Goal: Transaction & Acquisition: Book appointment/travel/reservation

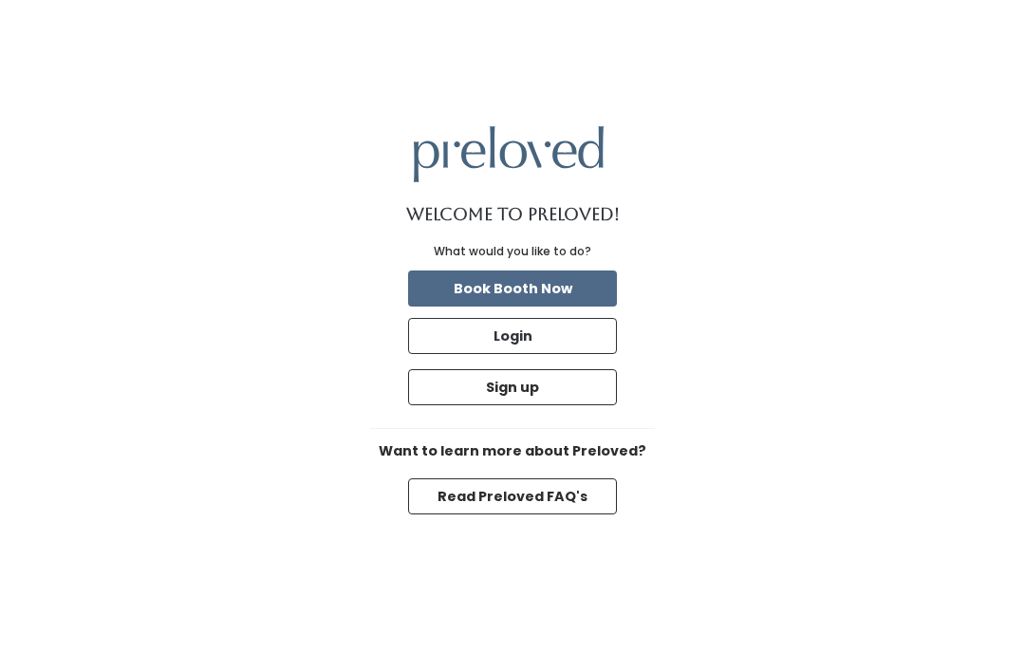
click at [536, 306] on button "Book Booth Now" at bounding box center [512, 288] width 209 height 36
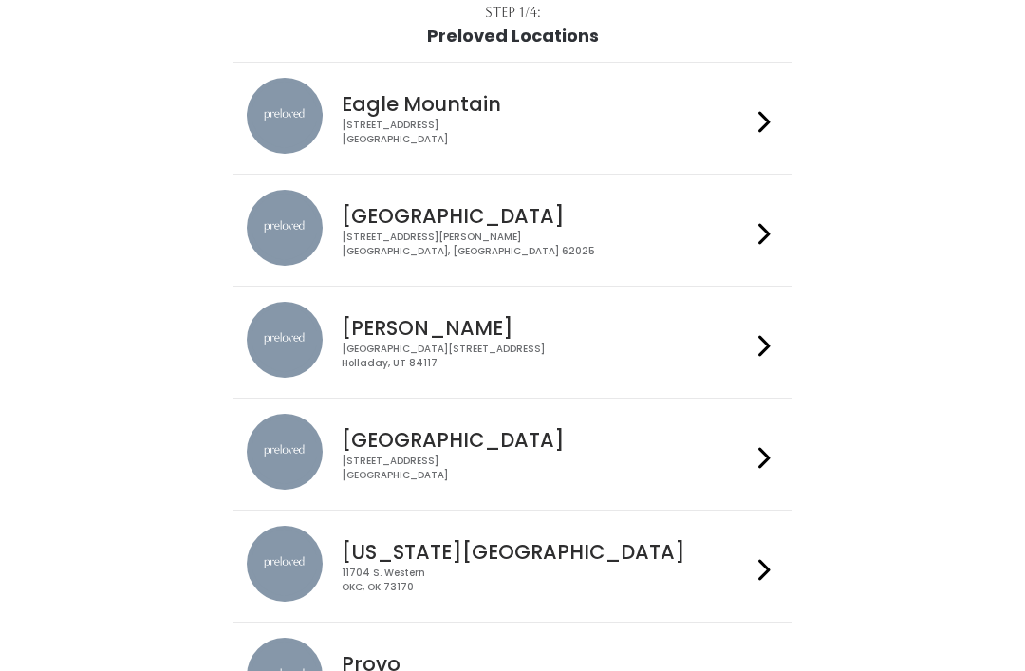
scroll to position [132, 0]
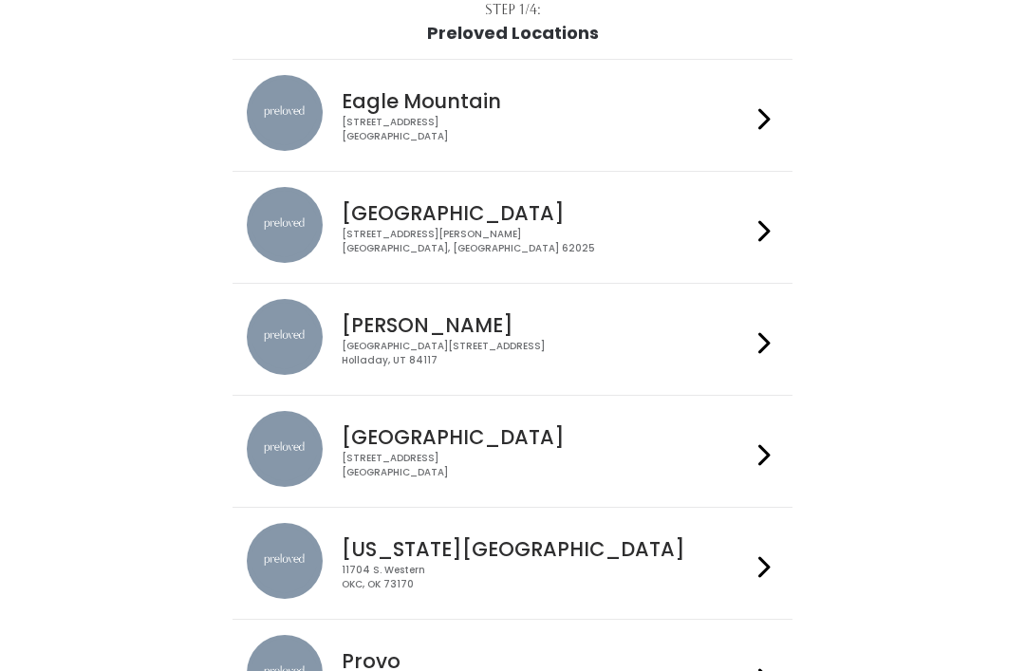
click at [765, 342] on icon at bounding box center [764, 343] width 12 height 28
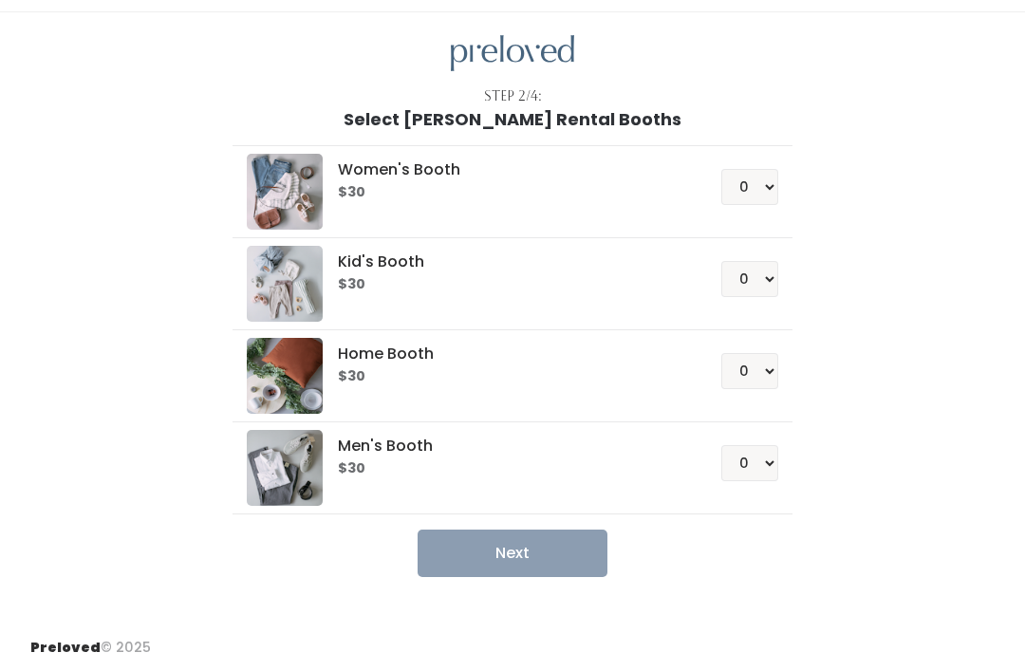
scroll to position [28, 0]
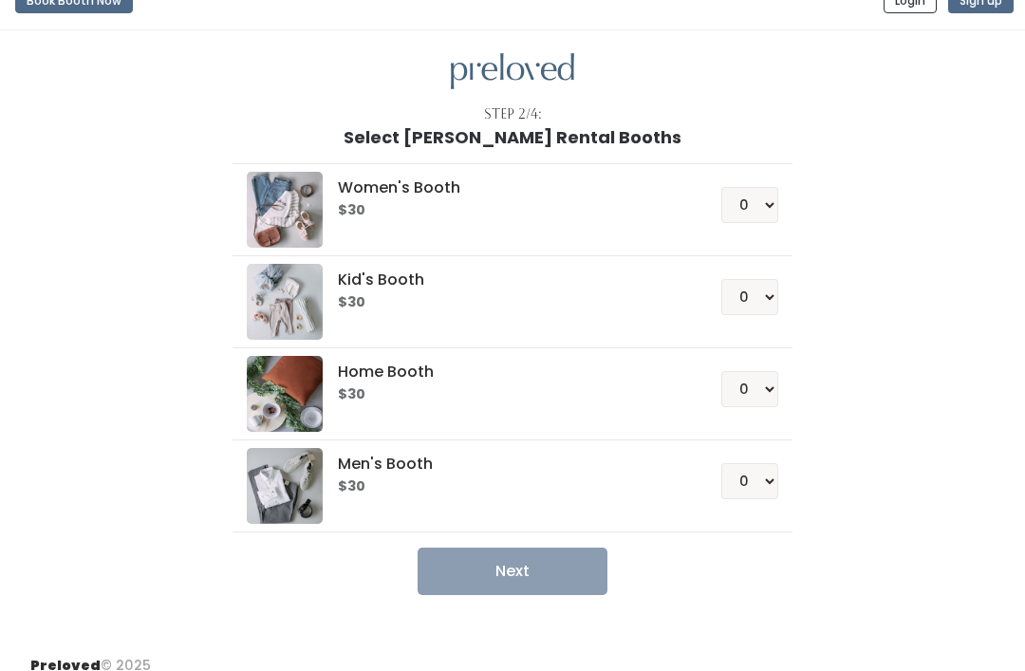
click at [573, 196] on div "Women's Booth $30" at bounding box center [504, 195] width 341 height 46
click at [766, 194] on select "0 1 2 3 4" at bounding box center [749, 205] width 57 height 36
select select "1"
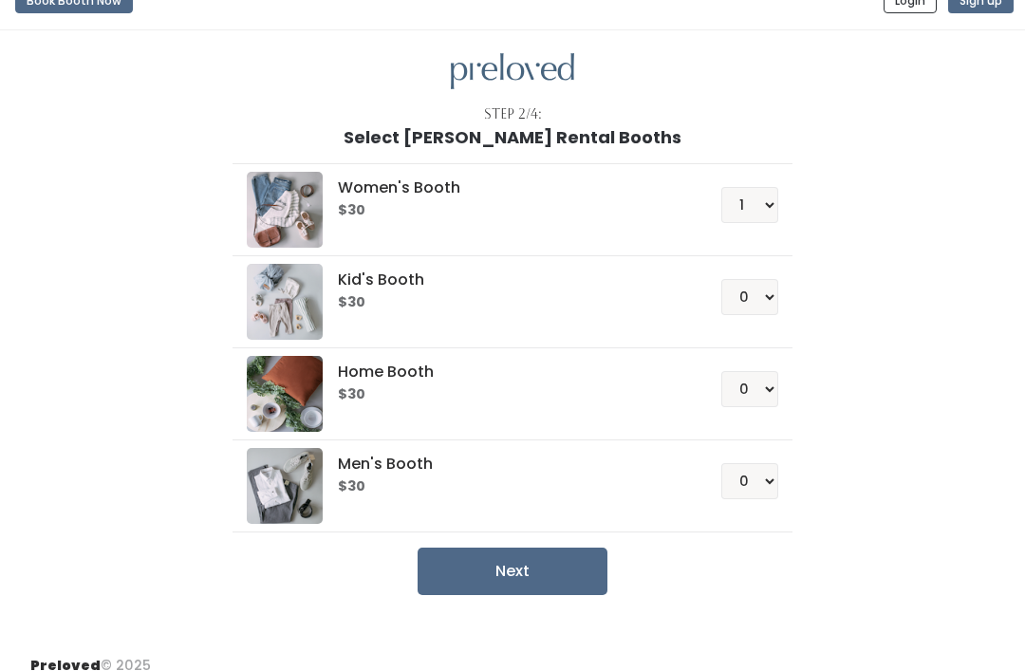
click at [561, 567] on button "Next" at bounding box center [512, 570] width 190 height 47
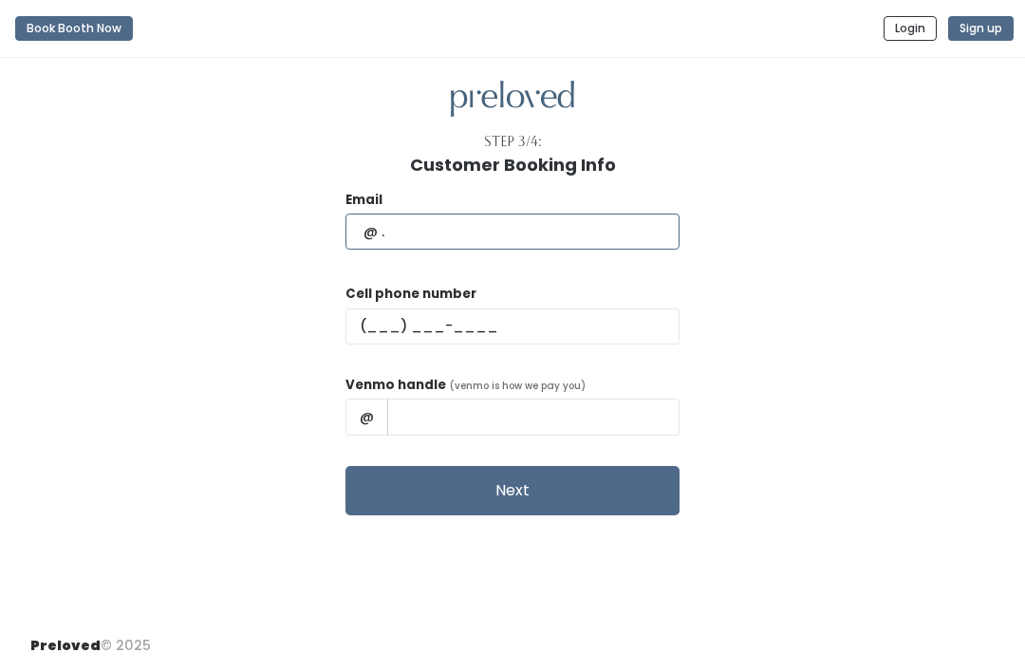
click at [377, 231] on input "text" at bounding box center [512, 231] width 334 height 36
type input "Cherysenaso50@gmail.com"
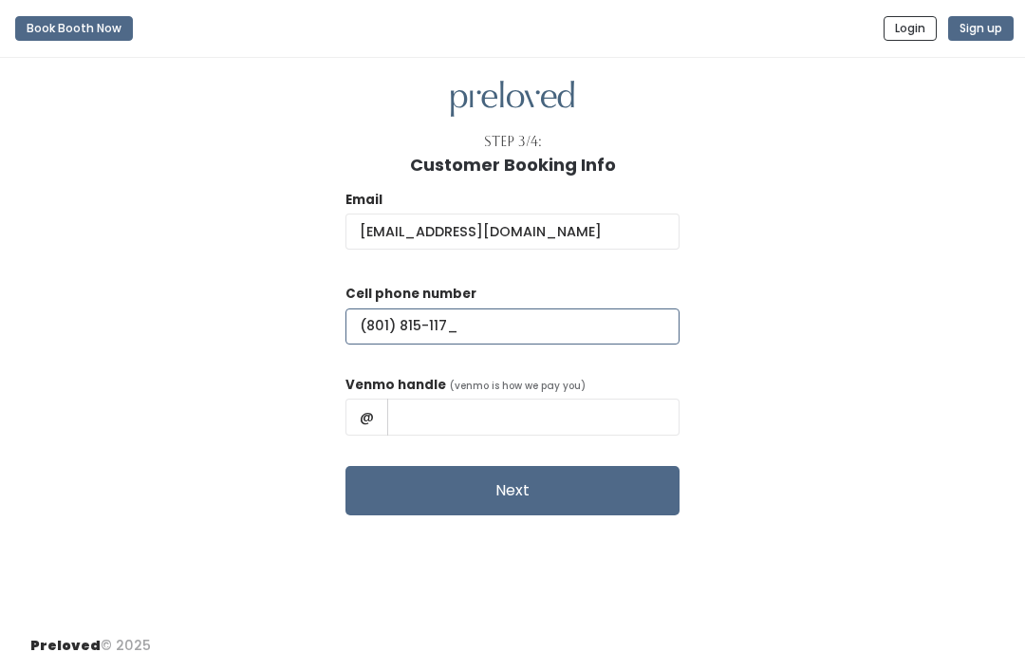
type input "(801) 815-1171"
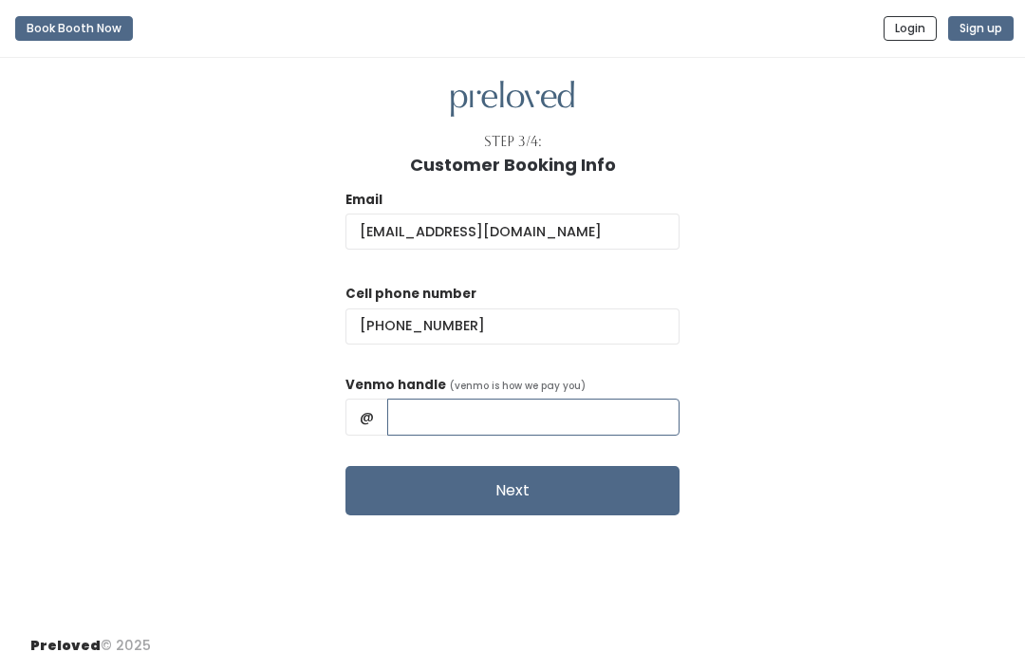
click at [492, 417] on input "text" at bounding box center [533, 416] width 292 height 36
type input "Cheryse-Naso"
click at [573, 489] on button "Next" at bounding box center [512, 490] width 334 height 49
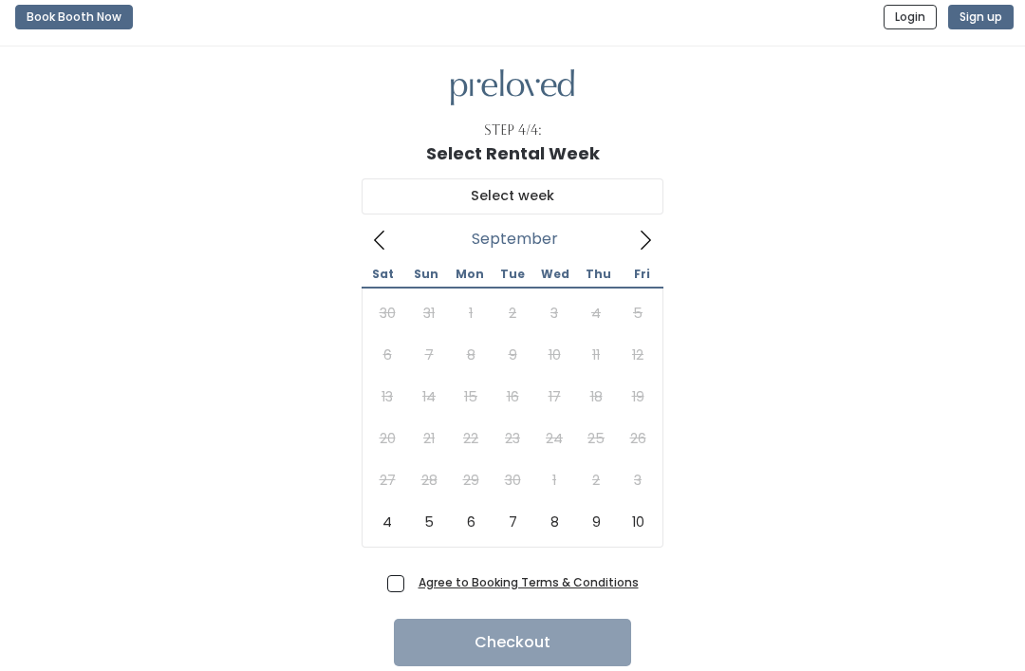
scroll to position [18, 0]
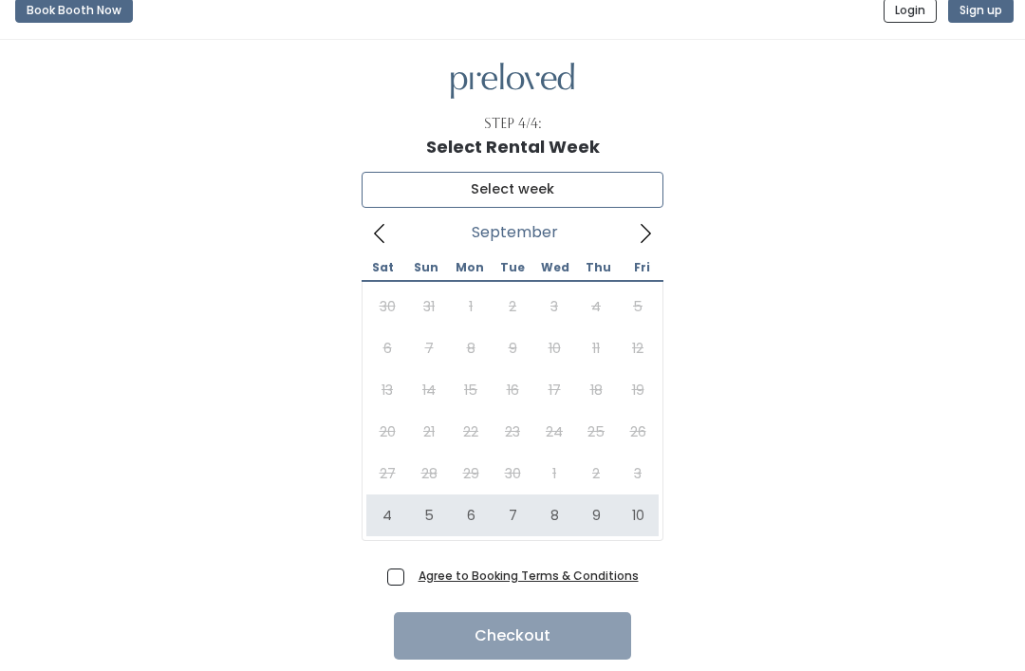
type input "October 4 to October 10"
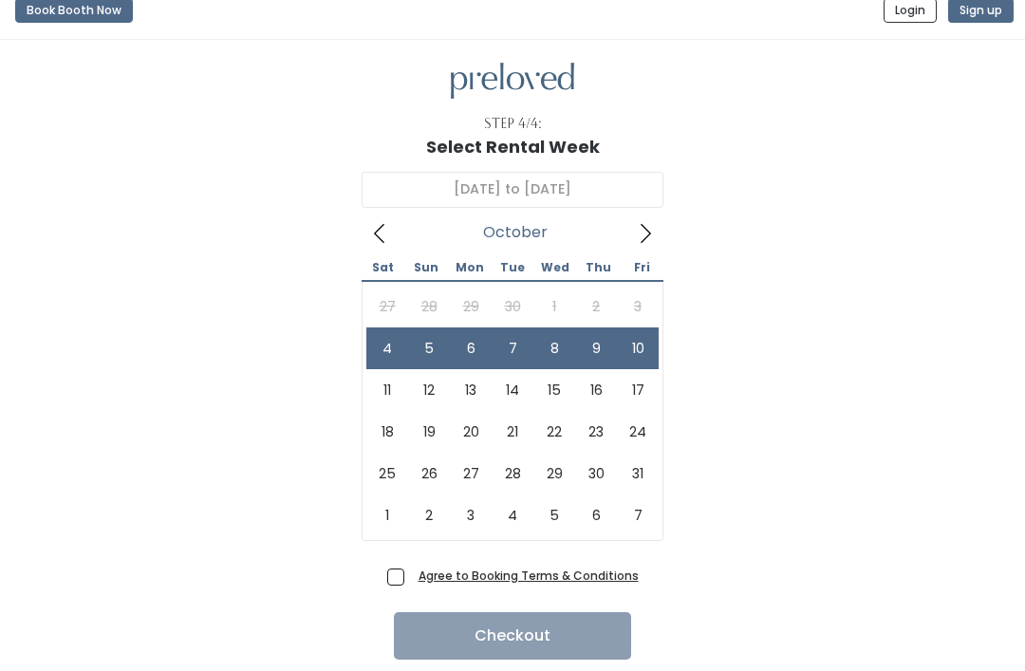
click at [411, 582] on span "Agree to Booking Terms & Conditions" at bounding box center [525, 574] width 228 height 19
click at [411, 578] on input "Agree to Booking Terms & Conditions" at bounding box center [417, 571] width 12 height 12
checkbox input "true"
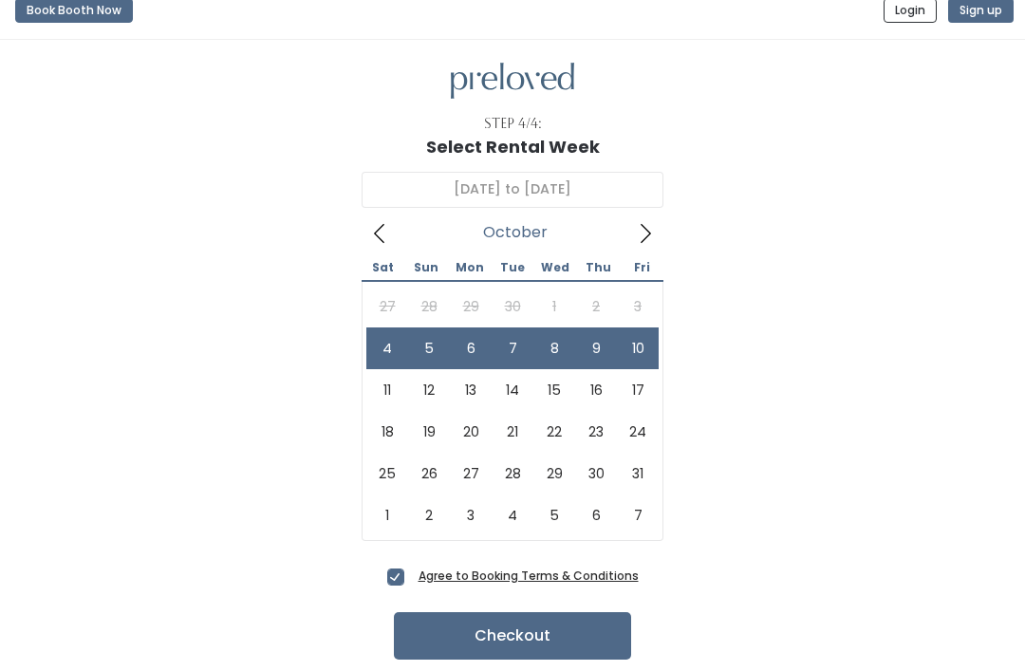
click at [572, 631] on button "Checkout" at bounding box center [512, 635] width 237 height 47
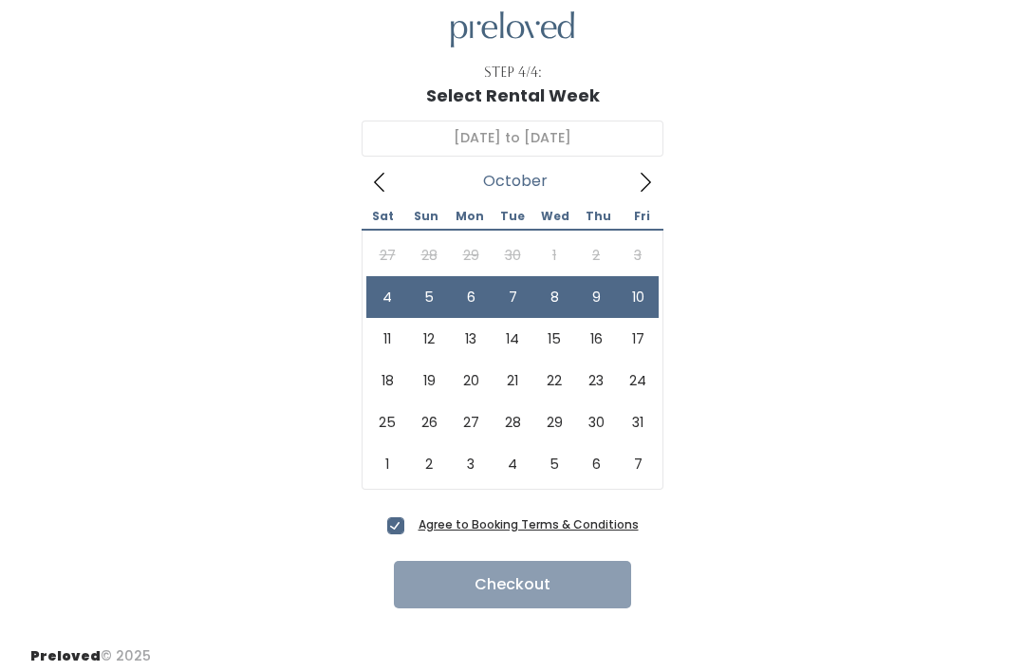
scroll to position [78, 0]
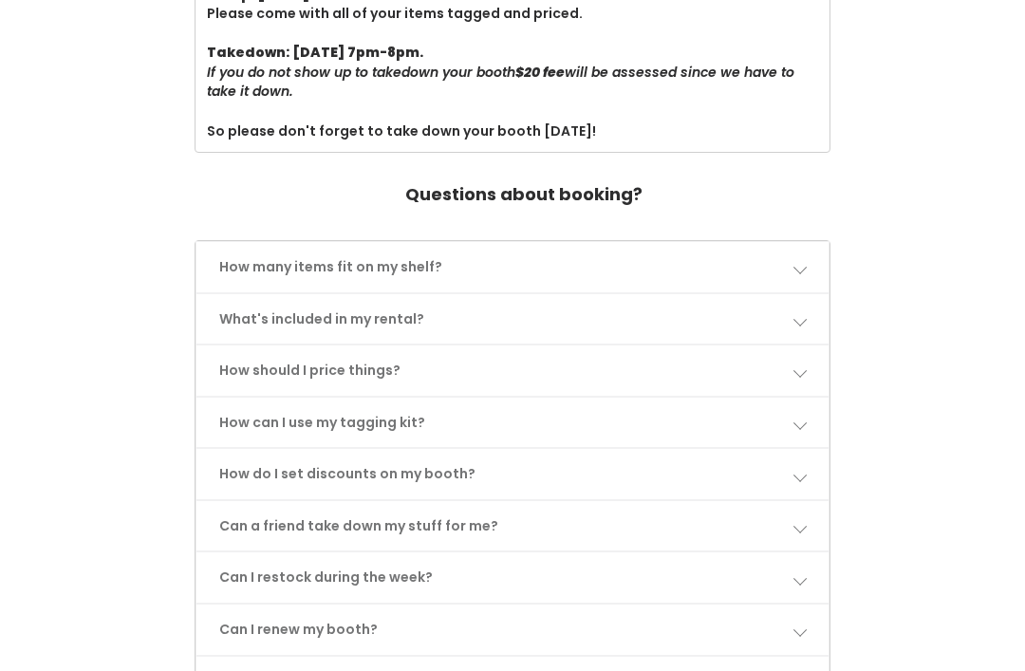
scroll to position [744, 0]
click at [799, 362] on span at bounding box center [798, 368] width 13 height 13
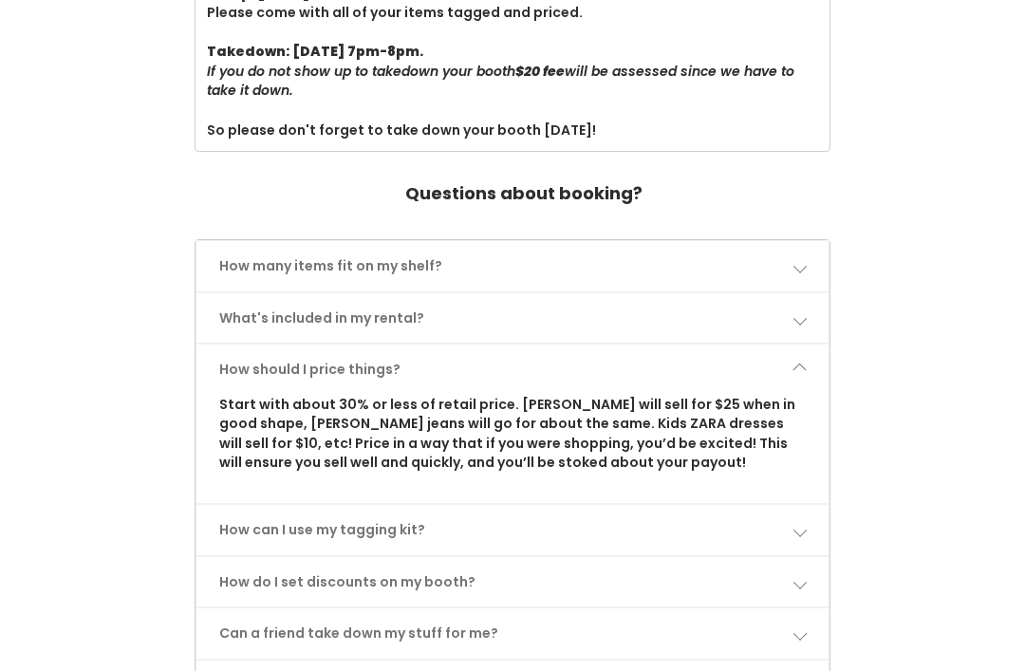
click at [801, 523] on span at bounding box center [798, 529] width 13 height 13
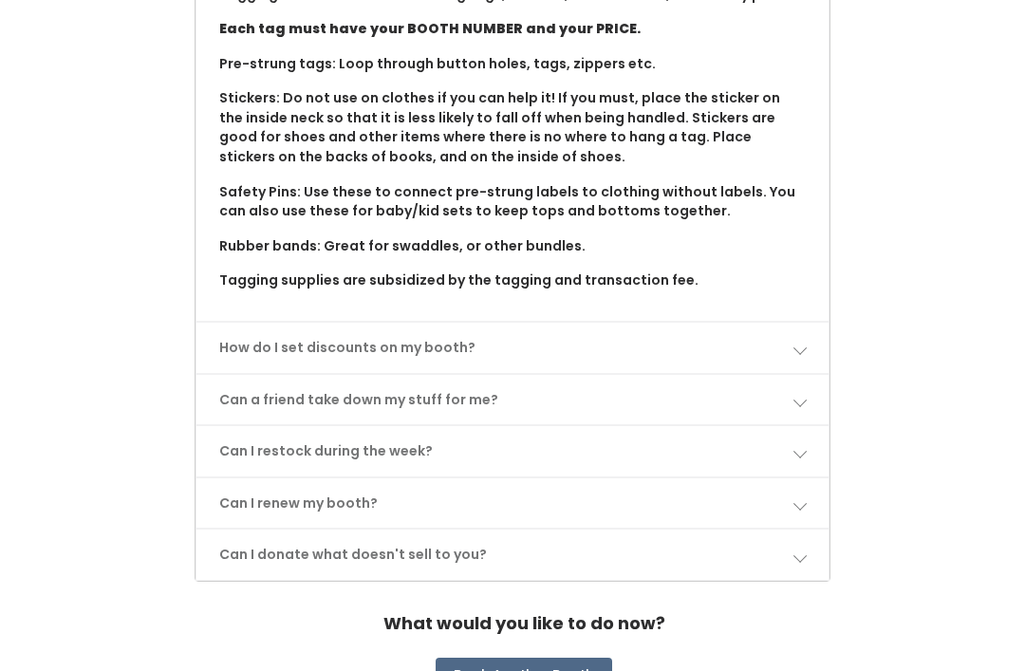
scroll to position [1322, 0]
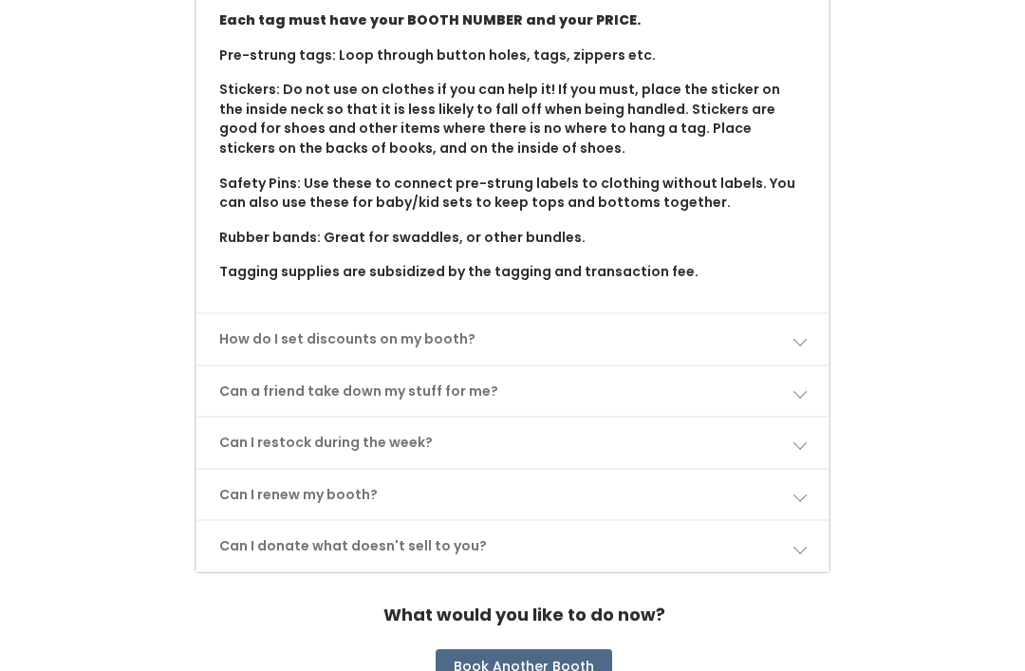
click at [800, 435] on span at bounding box center [798, 441] width 13 height 13
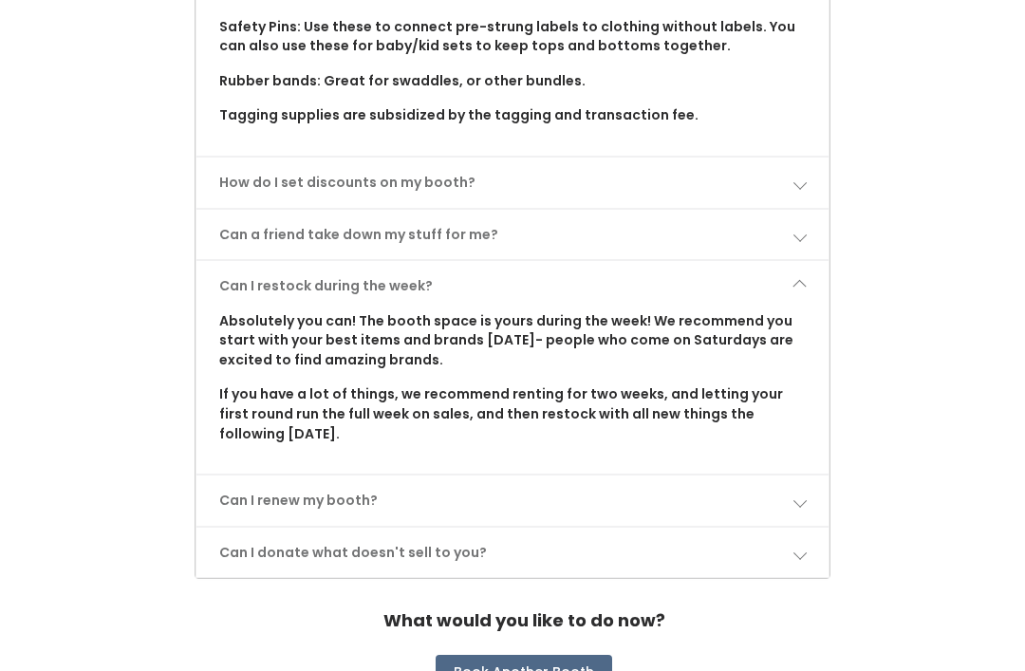
scroll to position [1482, 0]
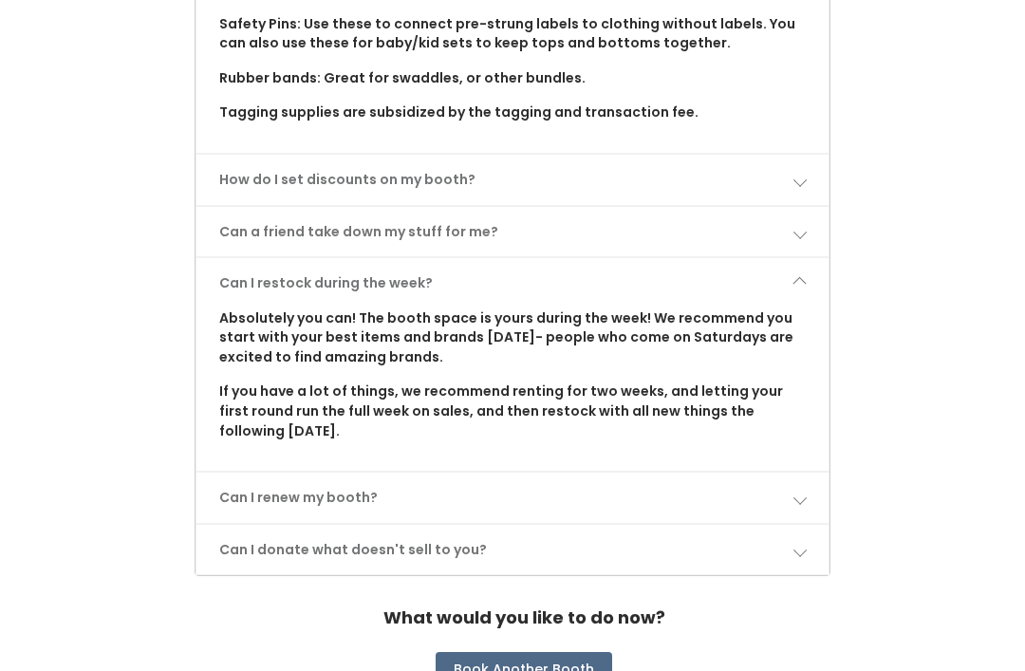
click at [802, 490] on span at bounding box center [798, 496] width 13 height 13
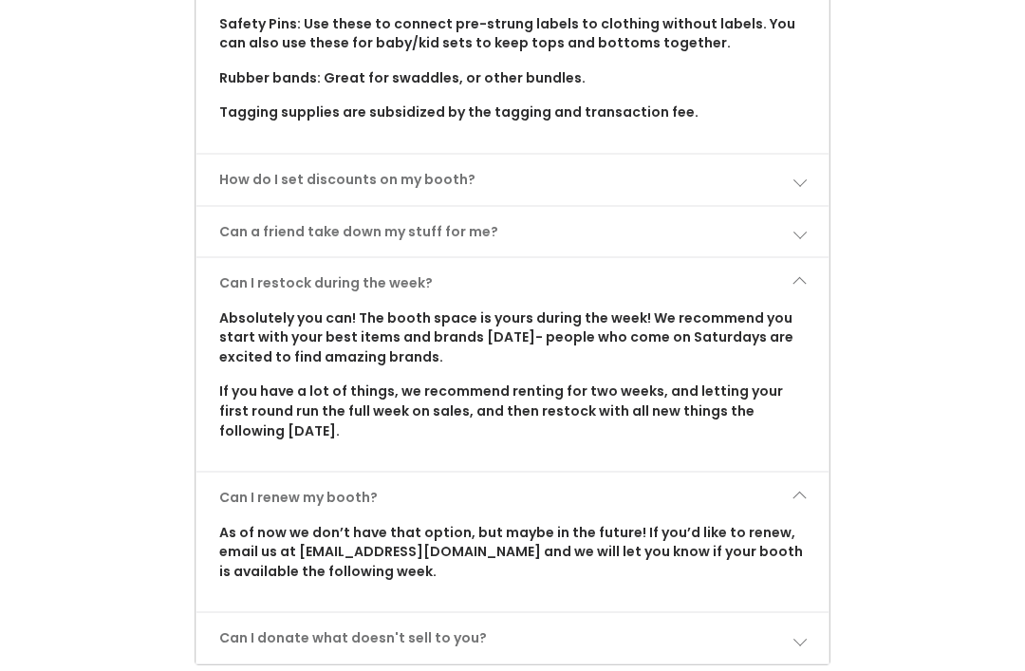
click at [800, 632] on span at bounding box center [798, 638] width 13 height 13
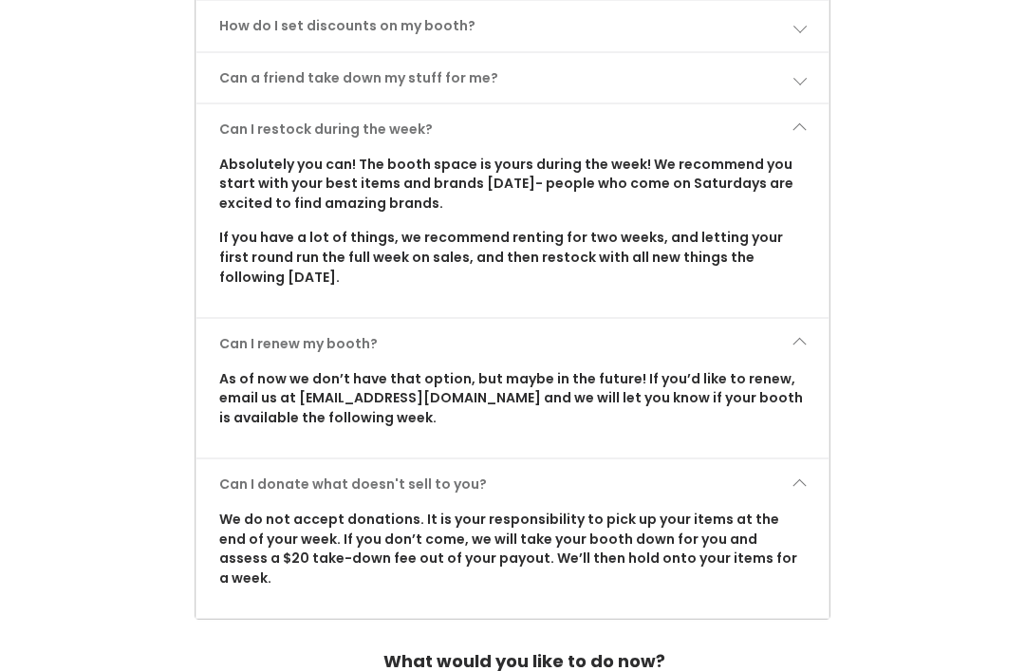
scroll to position [1634, 0]
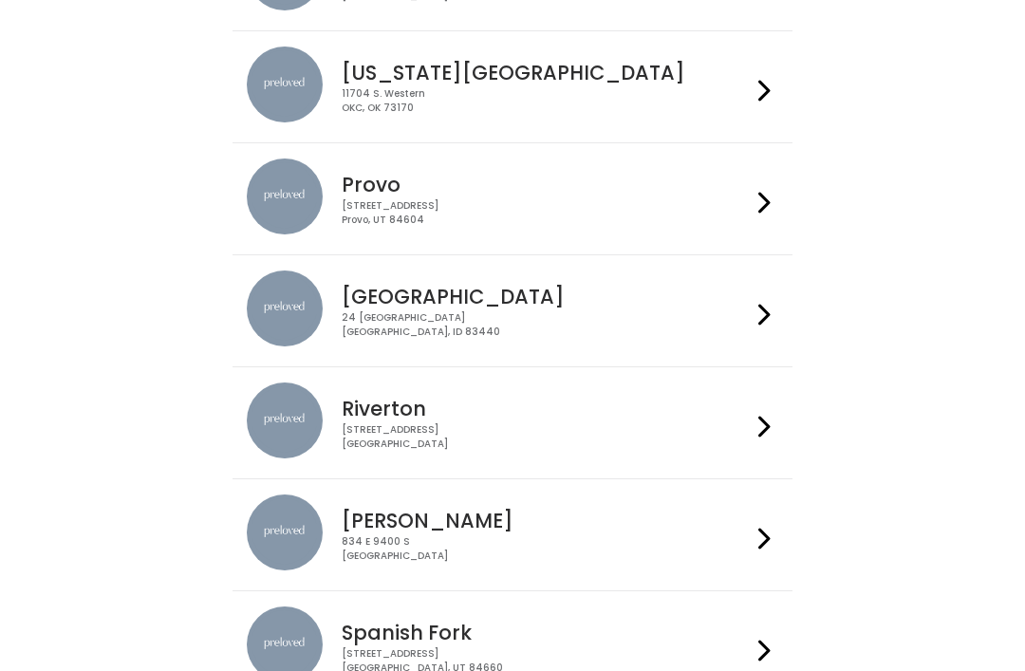
scroll to position [626, 0]
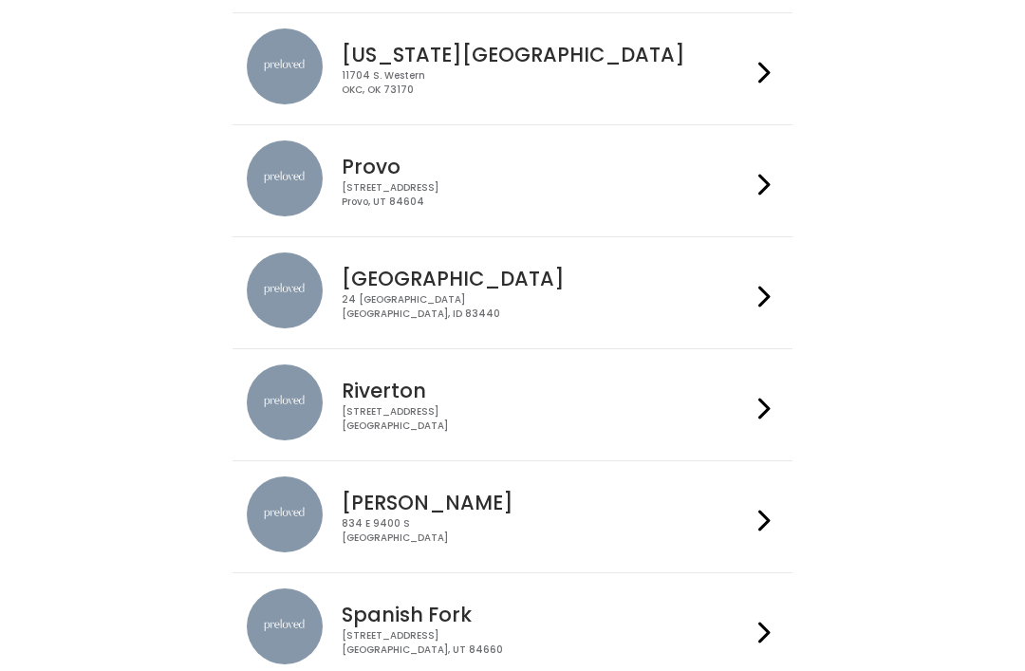
click at [758, 513] on icon at bounding box center [764, 521] width 12 height 28
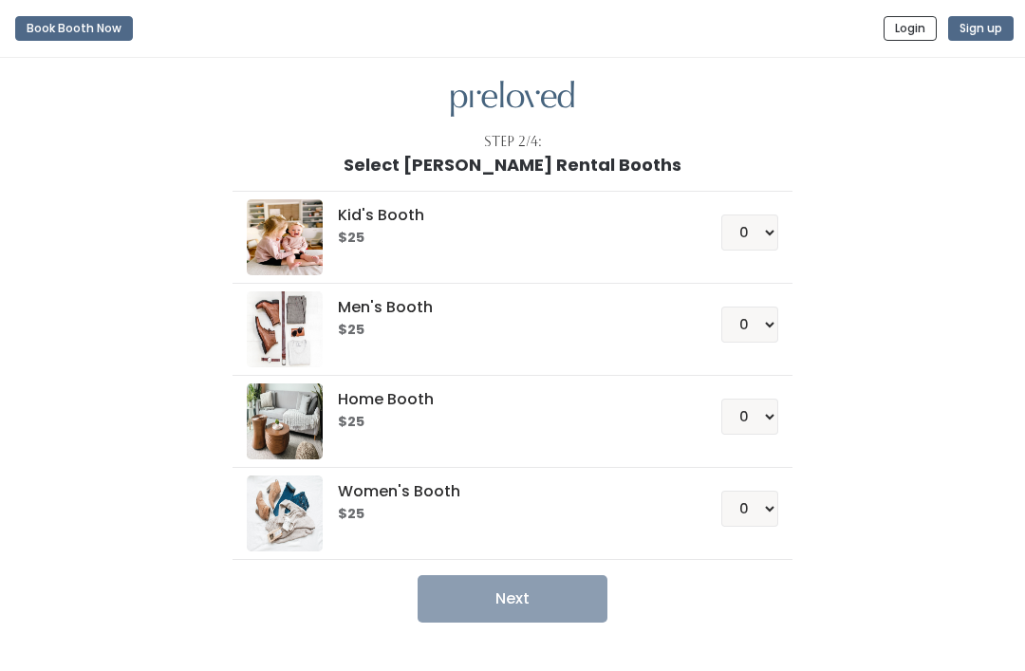
click at [550, 503] on div "$25" at bounding box center [506, 512] width 337 height 19
click at [760, 506] on select "0 1 2 3 4" at bounding box center [749, 508] width 57 height 36
select select "1"
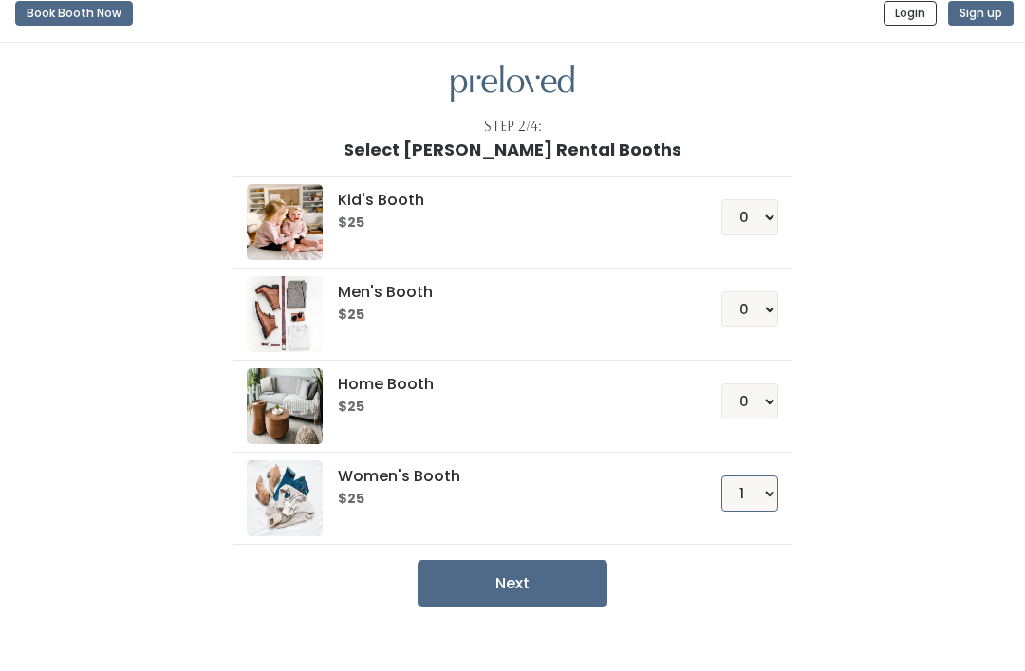
scroll to position [61, 0]
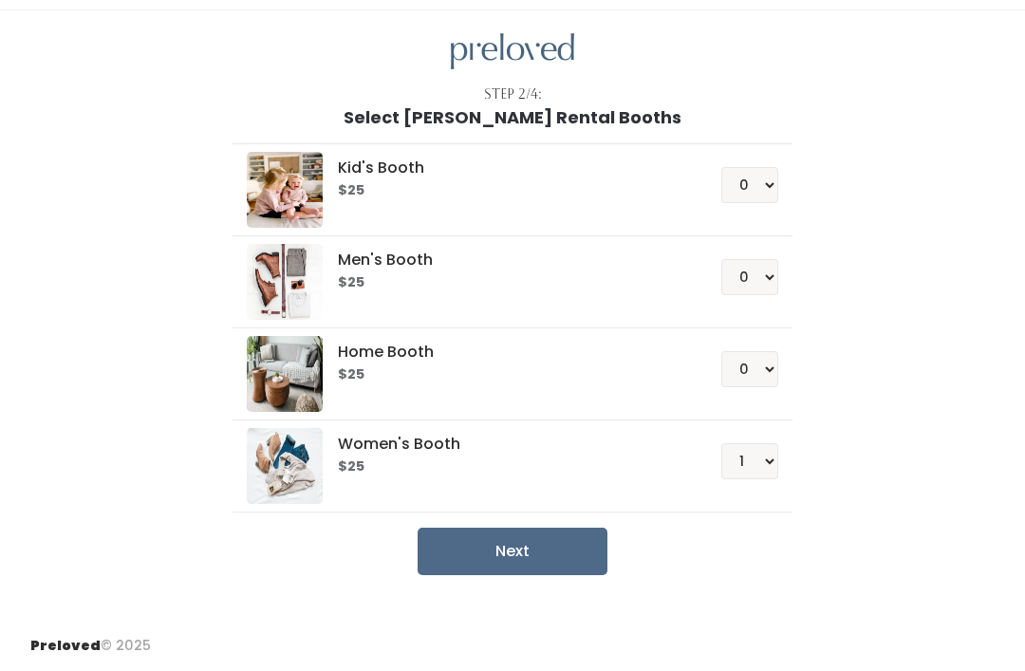
click at [557, 527] on button "Next" at bounding box center [512, 550] width 190 height 47
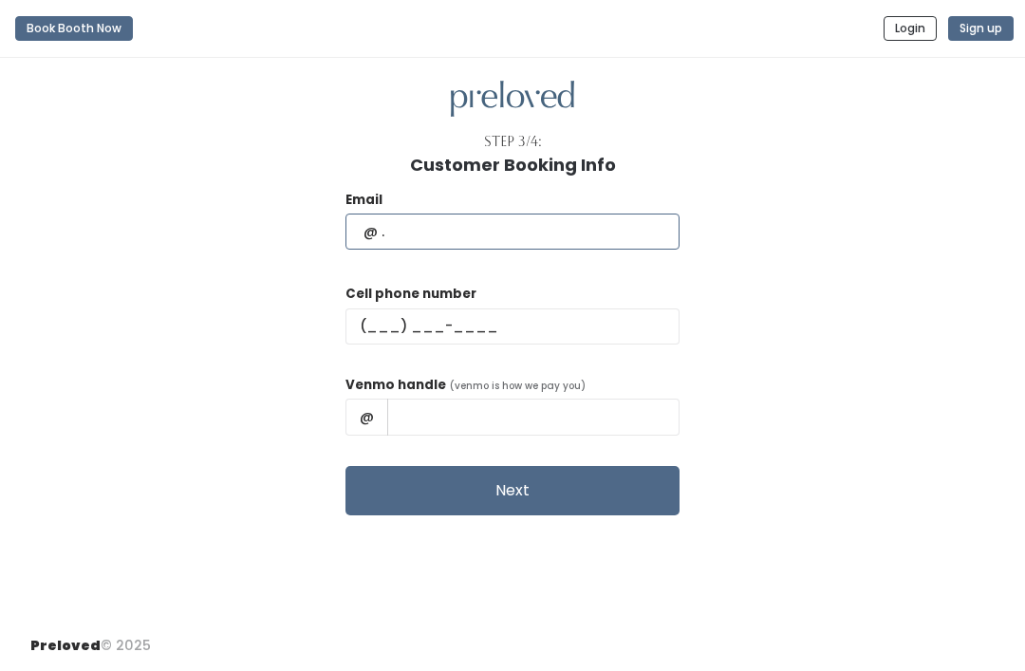
click at [471, 232] on input "text" at bounding box center [512, 231] width 334 height 36
type input "Cherysenaso50@gmail.com"
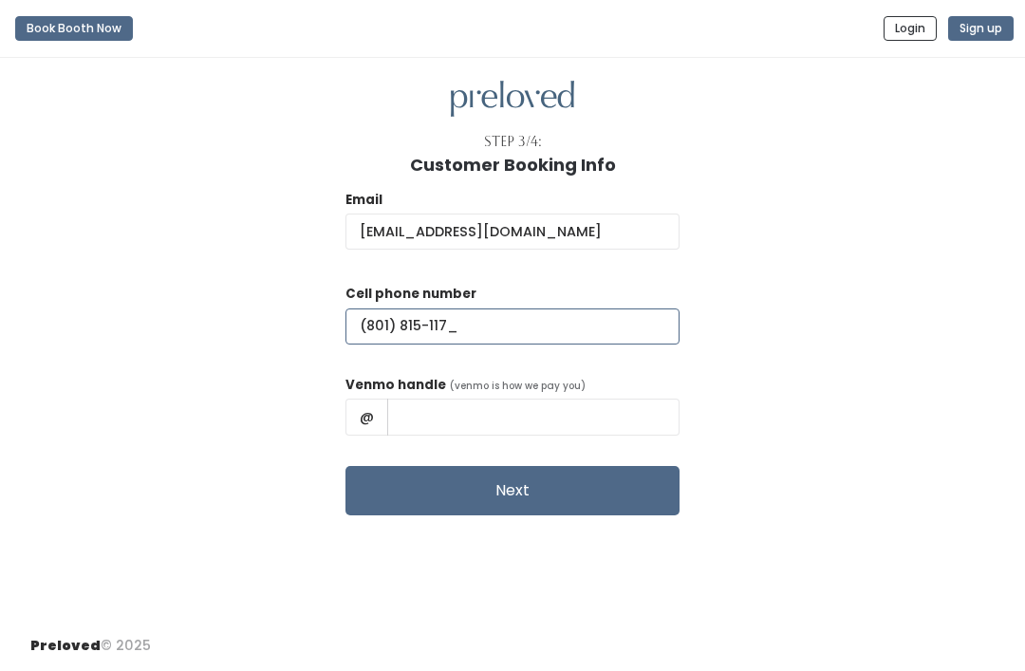
type input "(801) 815-1171"
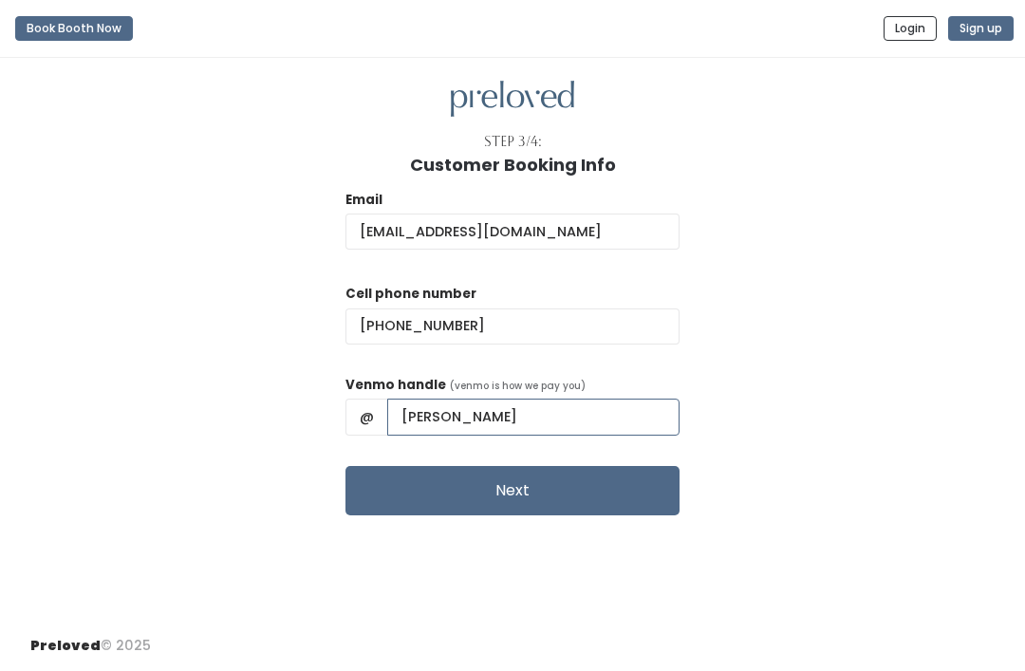
type input "Cheryse-Naso"
click at [600, 483] on button "Next" at bounding box center [512, 490] width 334 height 49
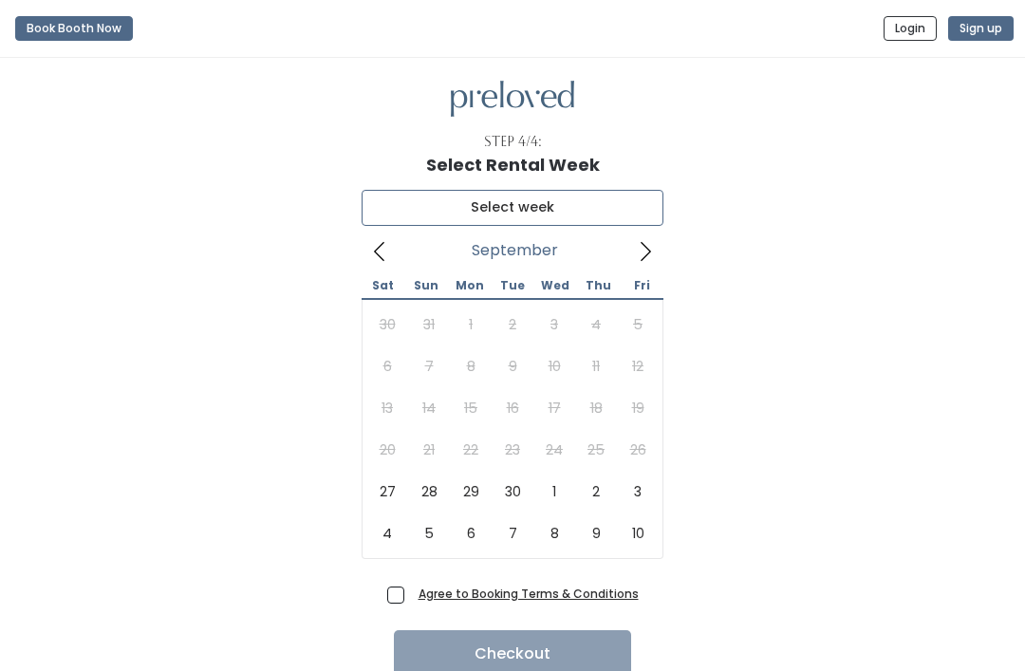
type input "September 27 to October 3"
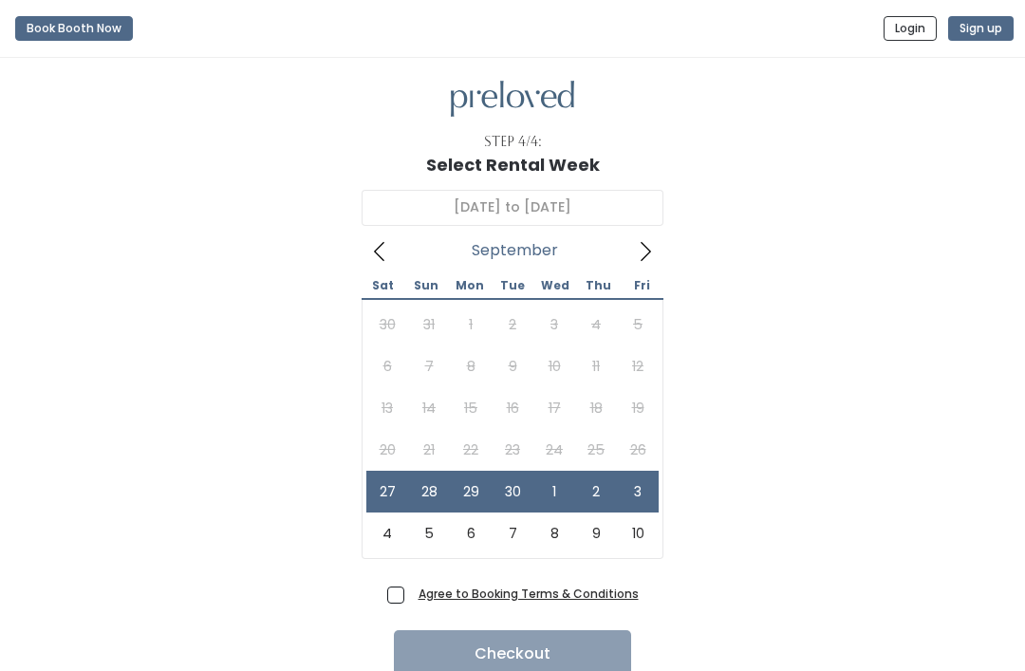
click at [411, 587] on span "Agree to Booking Terms & Conditions" at bounding box center [525, 592] width 228 height 19
click at [411, 587] on input "Agree to Booking Terms & Conditions" at bounding box center [417, 589] width 12 height 12
checkbox input "true"
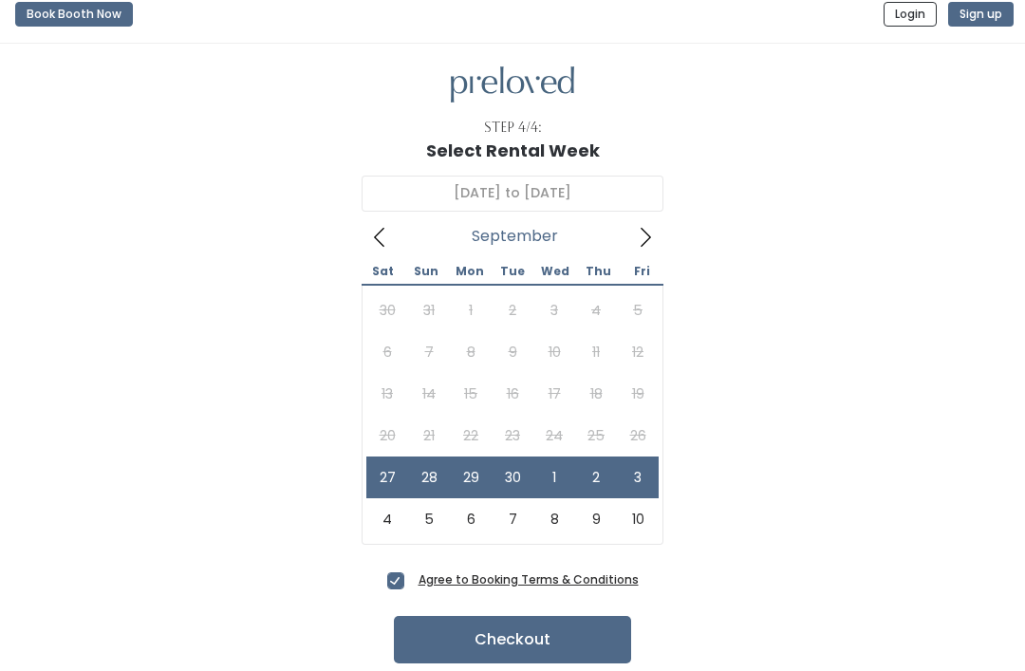
scroll to position [18, 0]
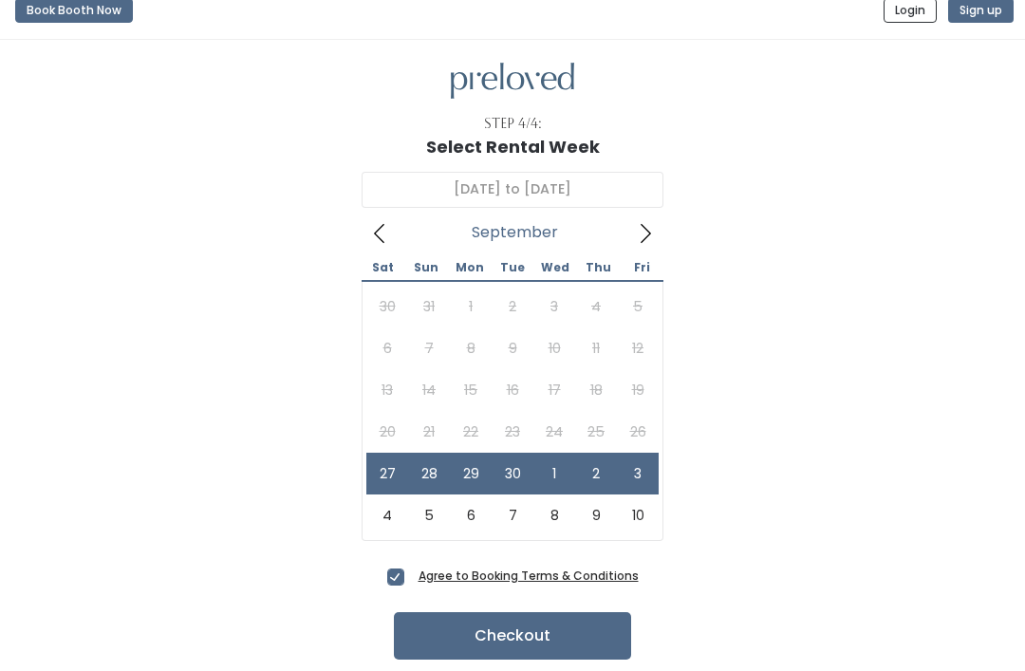
click at [573, 628] on button "Checkout" at bounding box center [512, 635] width 237 height 47
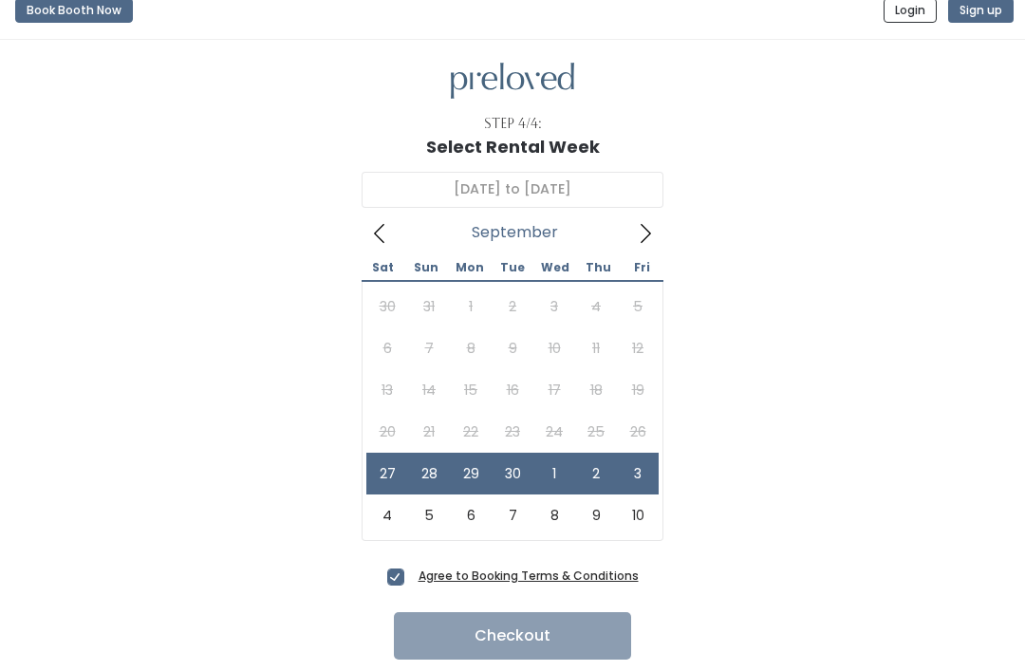
scroll to position [74, 0]
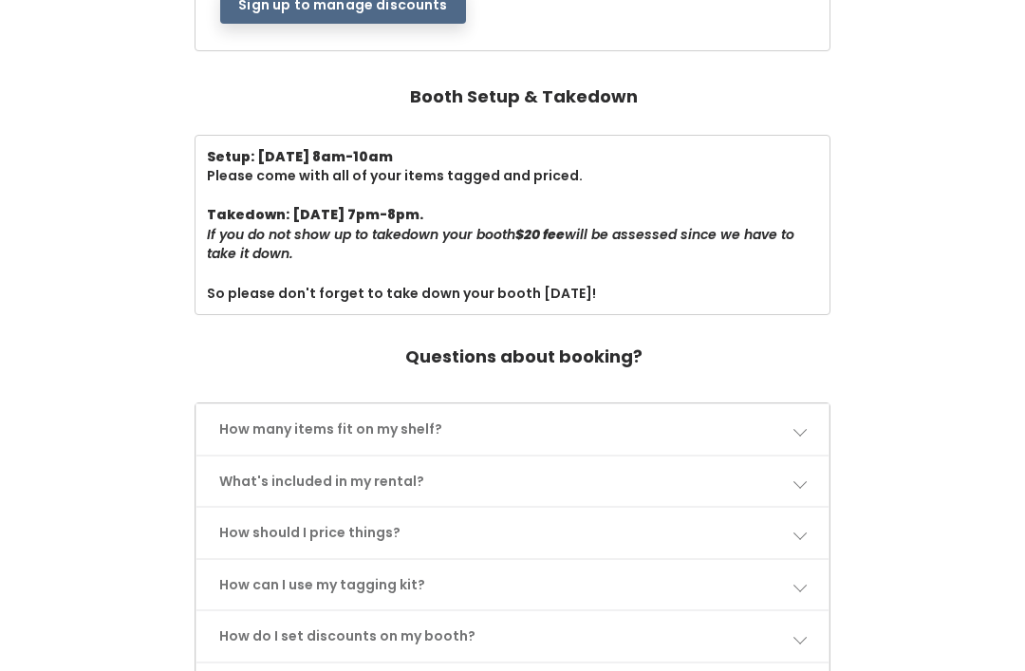
scroll to position [581, 0]
click at [799, 422] on span at bounding box center [798, 428] width 13 height 13
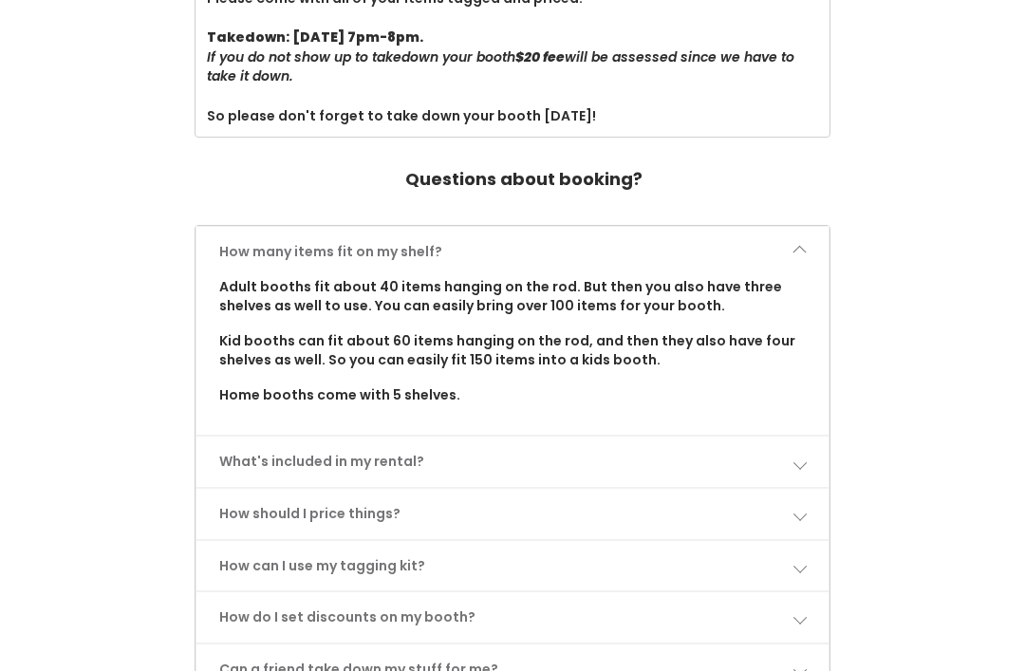
scroll to position [758, 0]
click at [801, 455] on span at bounding box center [798, 461] width 13 height 13
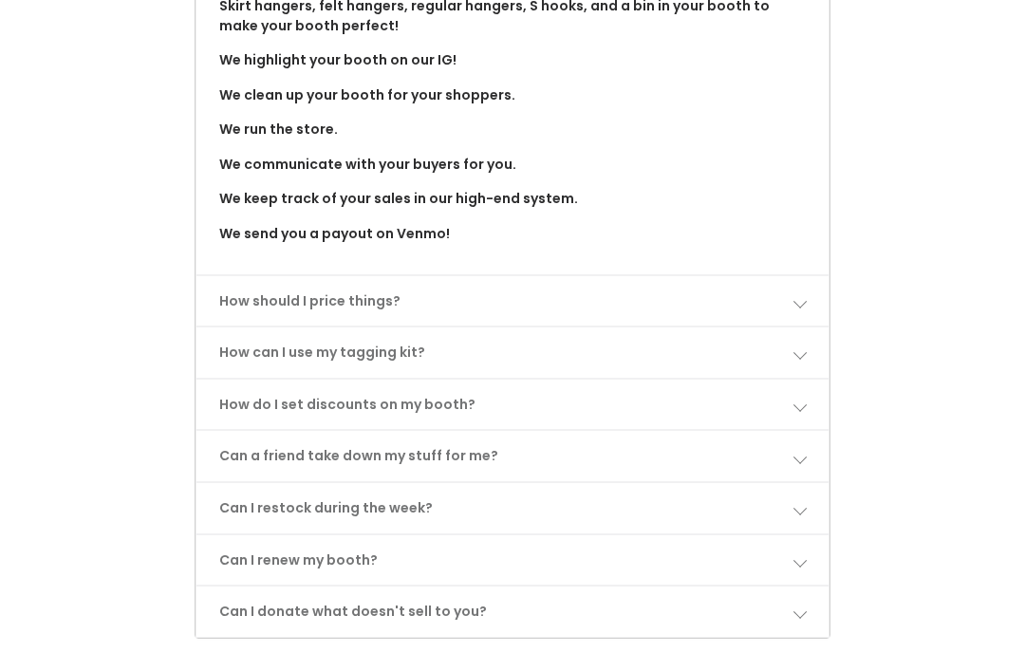
scroll to position [1250, 0]
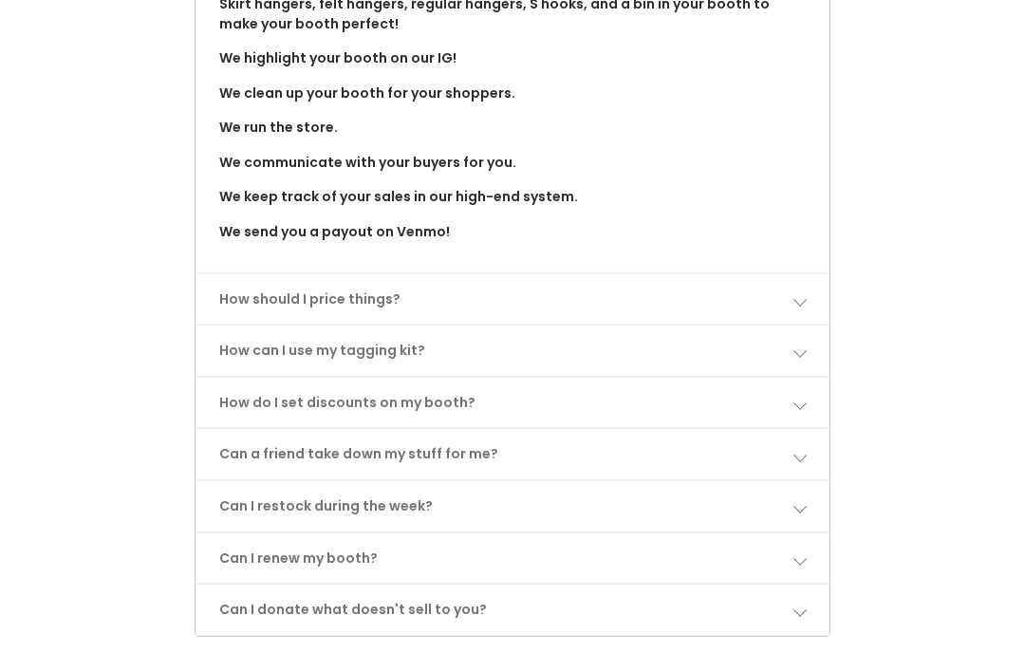
click at [801, 343] on span at bounding box center [798, 349] width 13 height 13
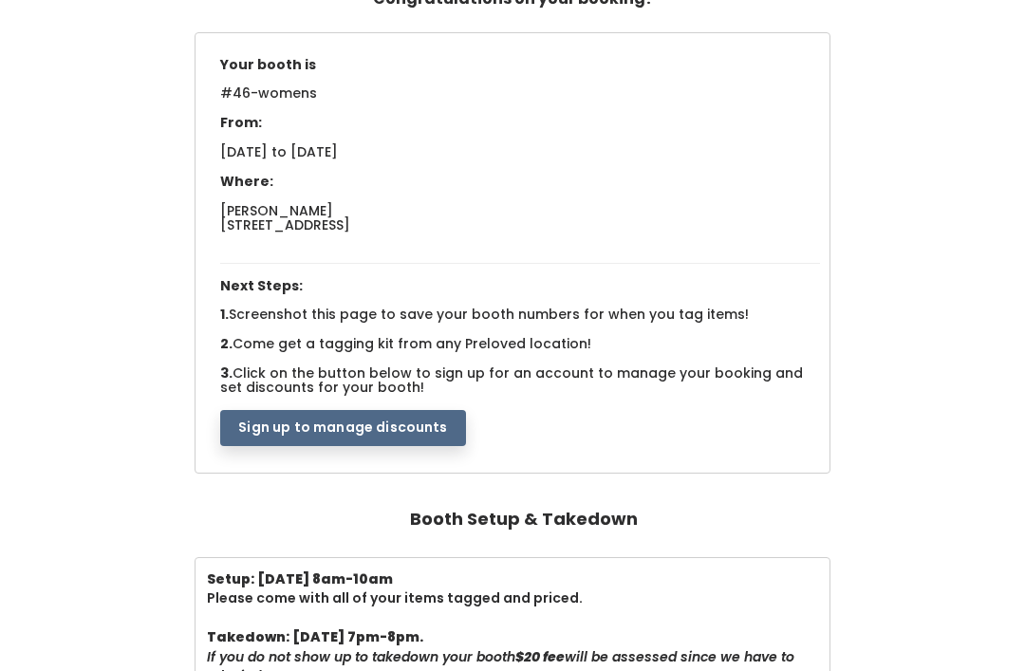
scroll to position [157, 0]
